Goal: Register for event/course

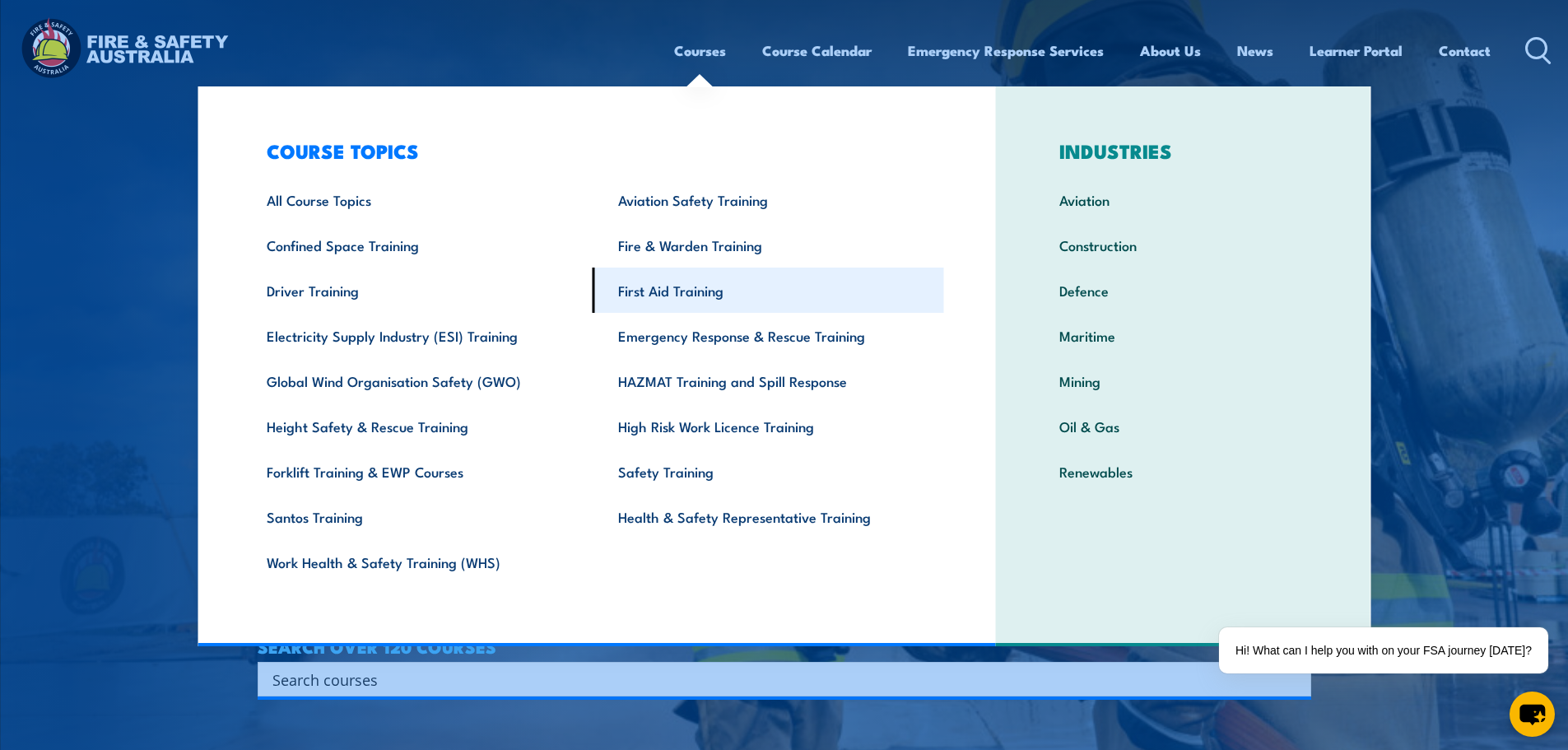
click at [686, 288] on link "First Aid Training" at bounding box center [768, 290] width 351 height 45
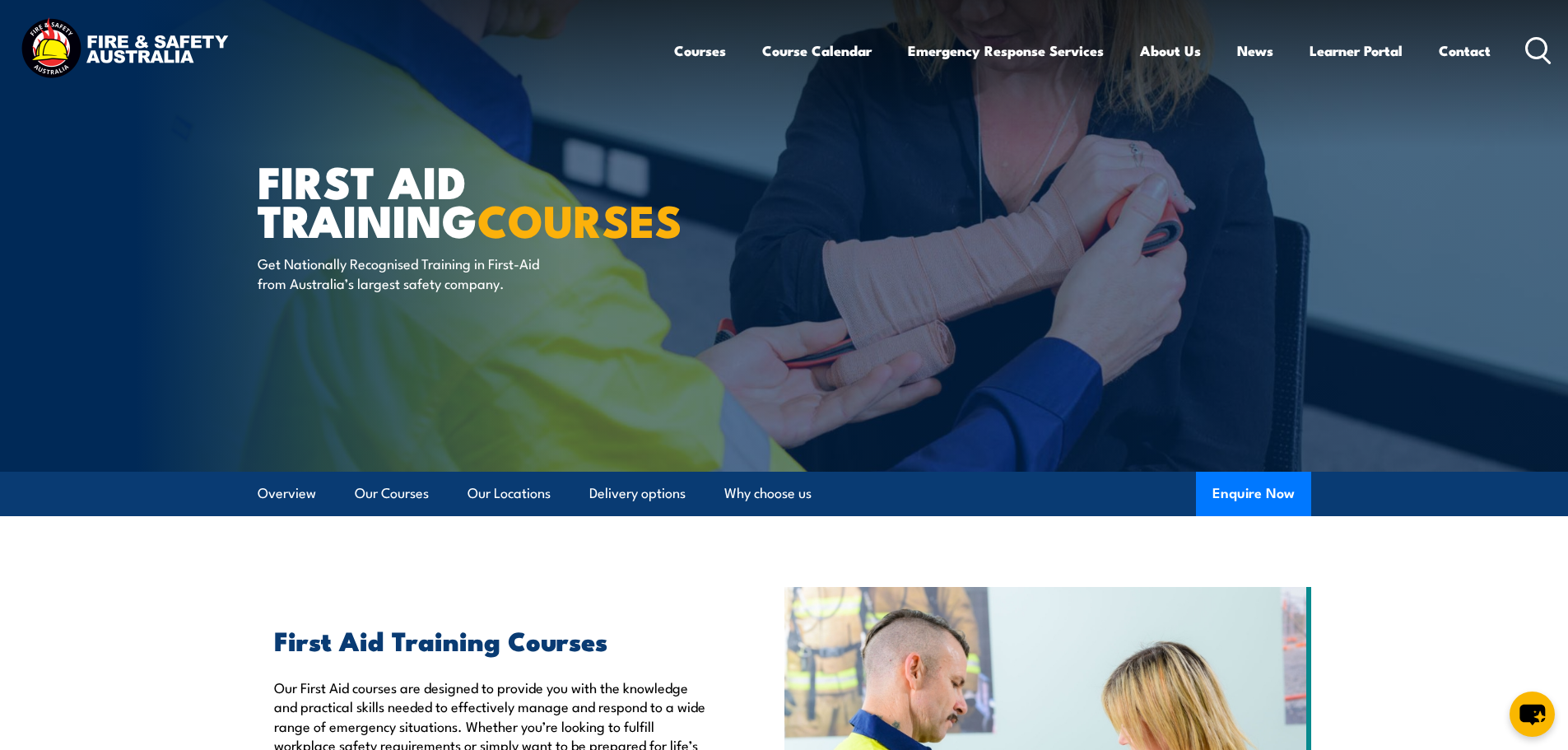
click at [1527, 51] on circle at bounding box center [1536, 47] width 20 height 20
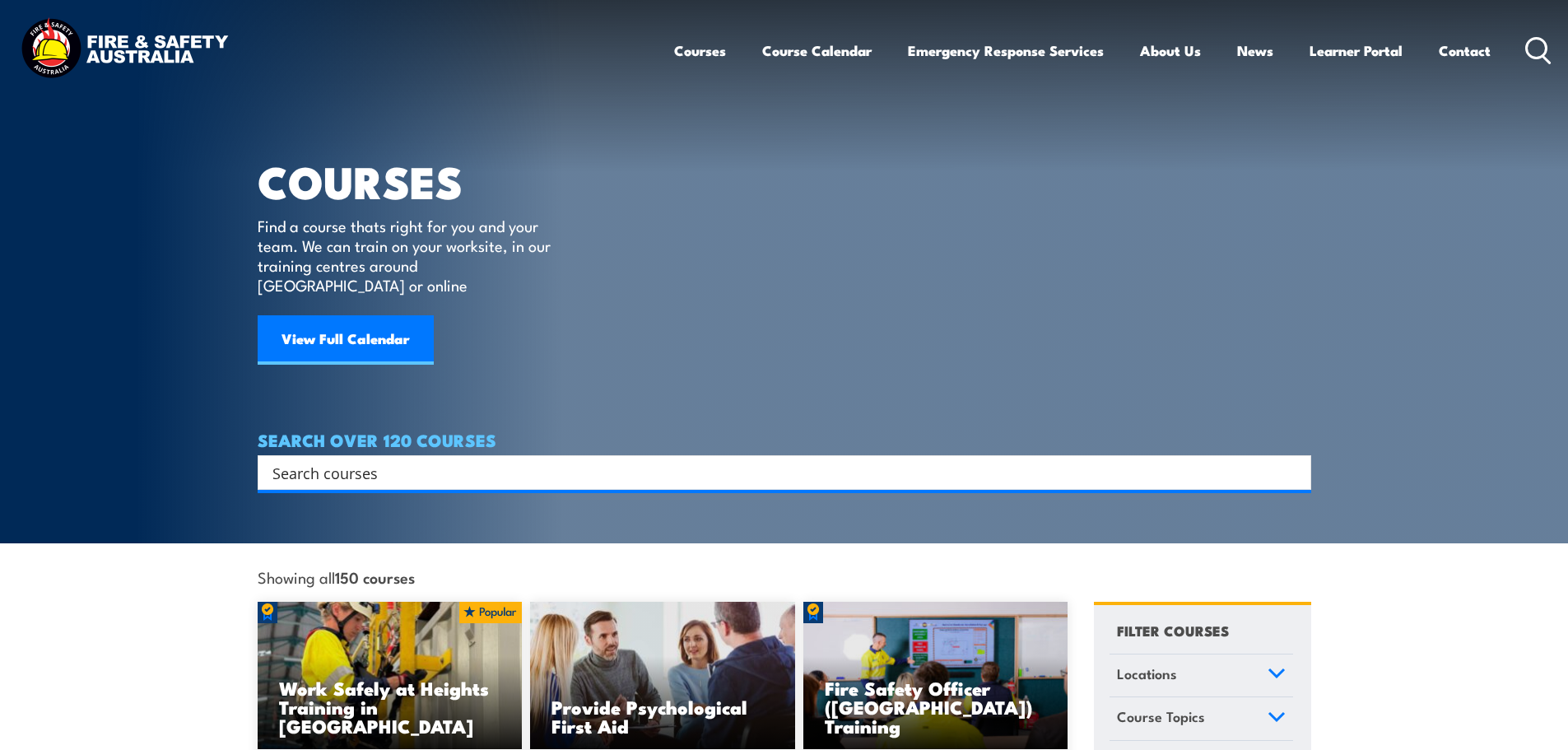
click at [643, 460] on input "Search input" at bounding box center [774, 472] width 1002 height 24
drag, startPoint x: 403, startPoint y: 443, endPoint x: 163, endPoint y: 433, distance: 240.2
click at [166, 434] on section "COURSES Find a course thats right for you and your team. We can train on your w…" at bounding box center [784, 272] width 1568 height 543
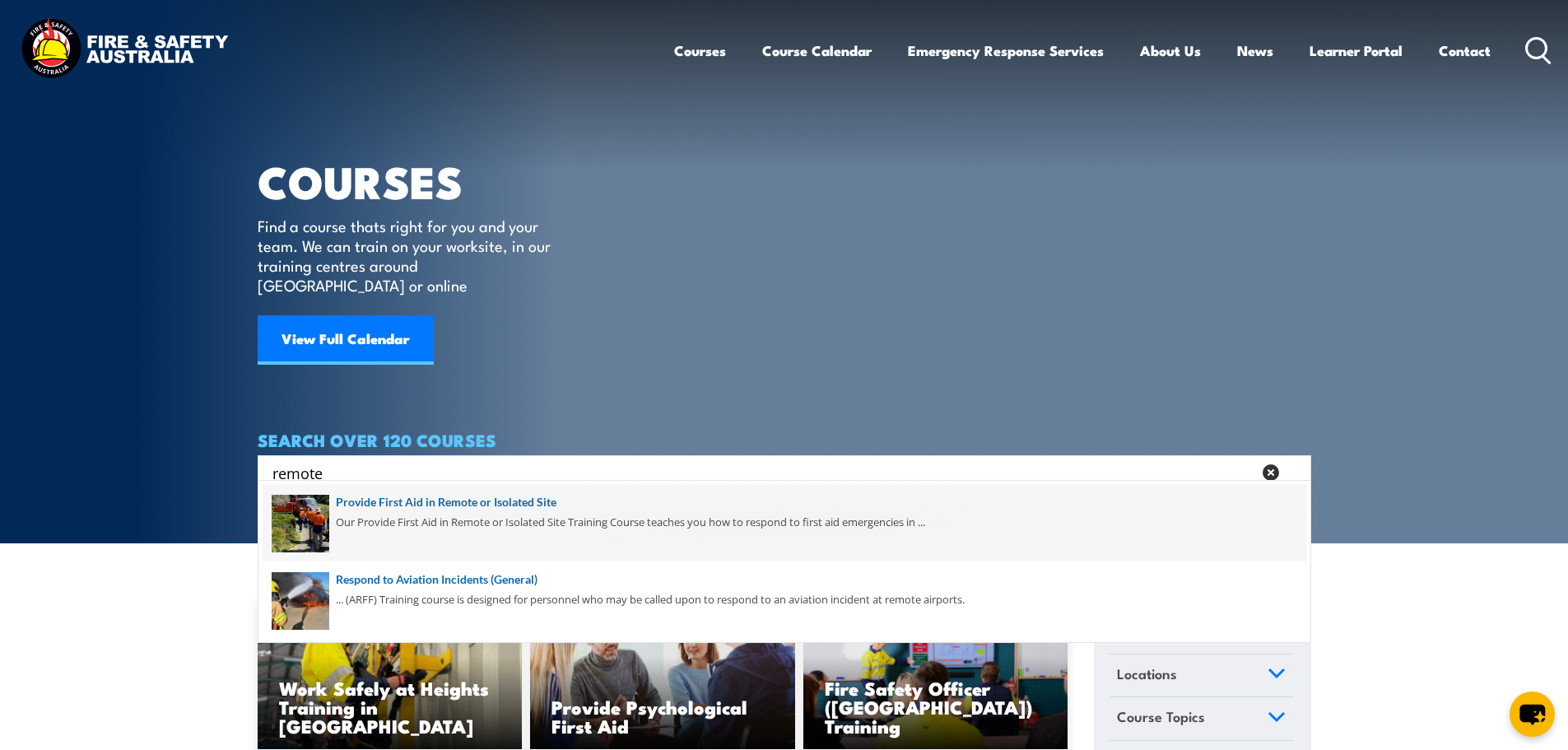
type input "remote"
click at [444, 519] on span at bounding box center [784, 522] width 1043 height 78
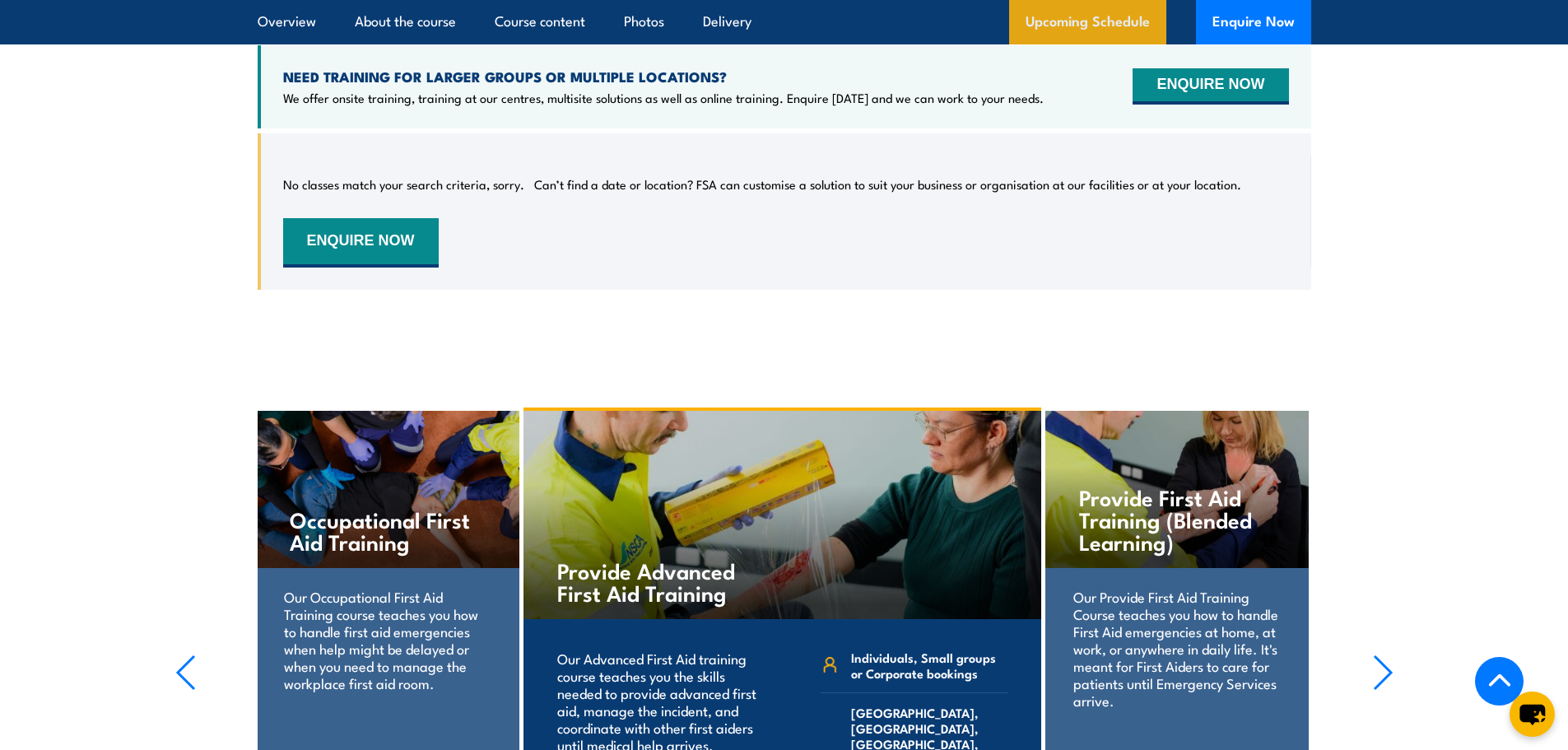
scroll to position [3045, 0]
